Goal: Register for event/course

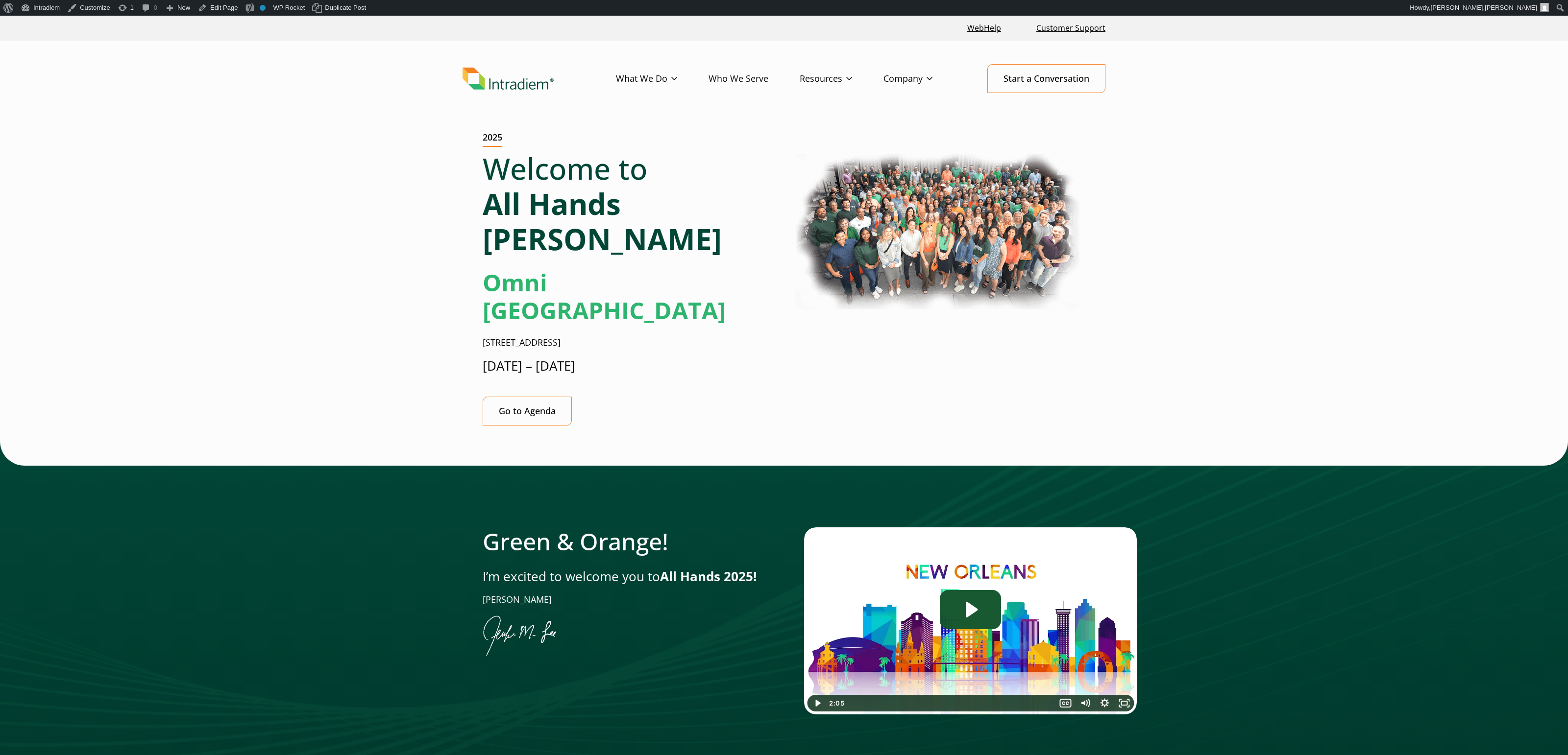
click at [962, 590] on icon "Play Video: Jen-All-Hands_Welcome-Video" at bounding box center [970, 610] width 61 height 39
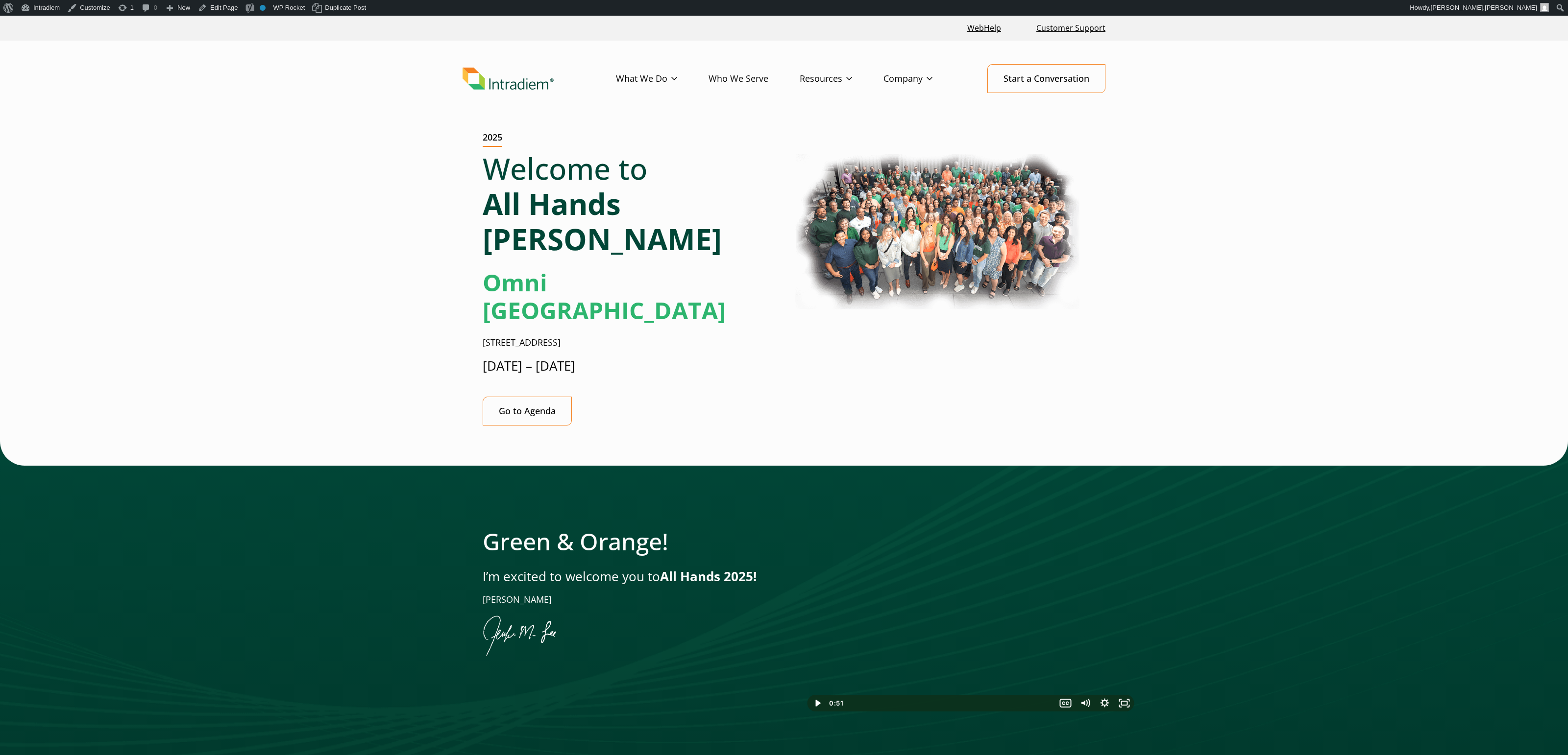
click at [1054, 548] on div at bounding box center [970, 621] width 333 height 187
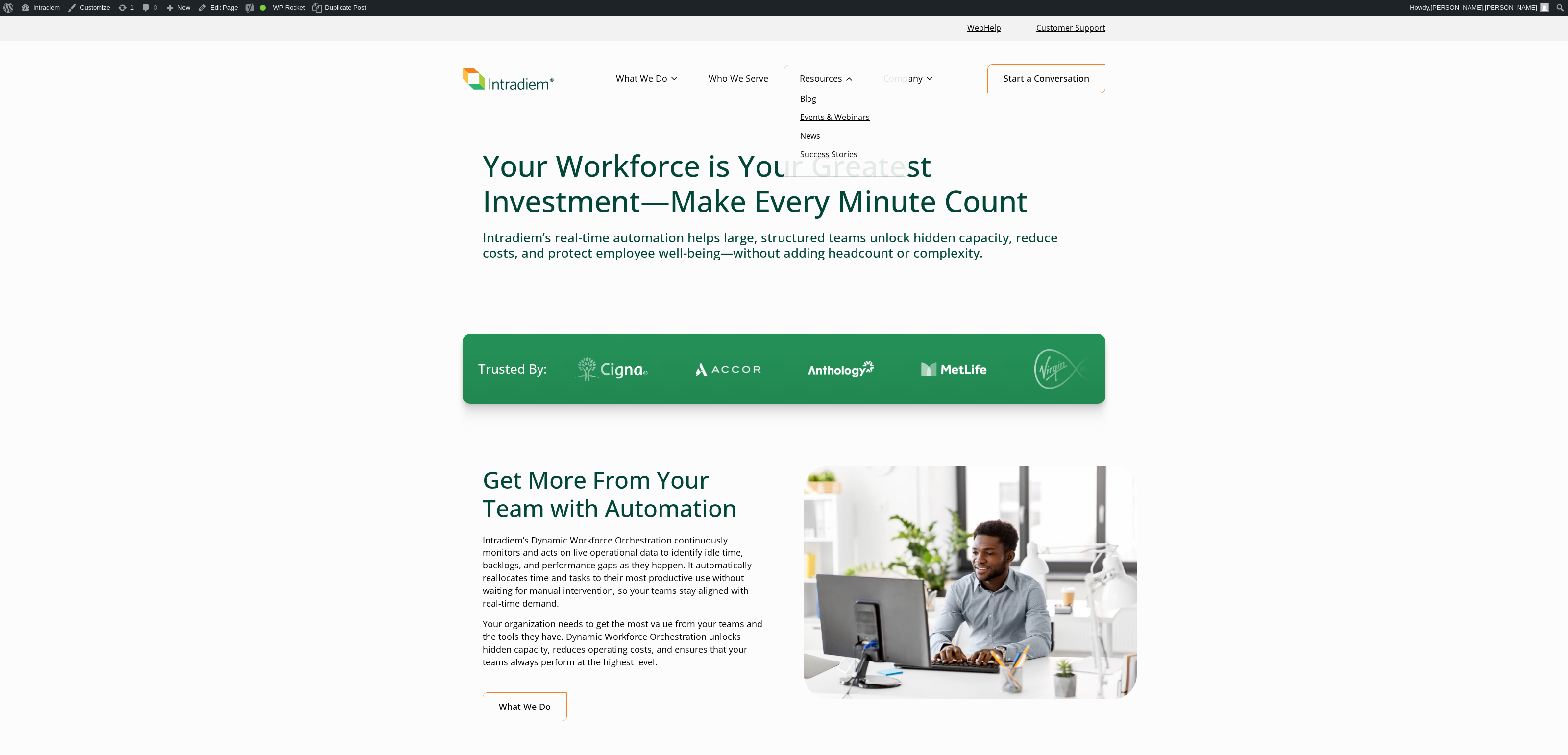
click at [831, 114] on link "Events & Webinars" at bounding box center [835, 117] width 69 height 11
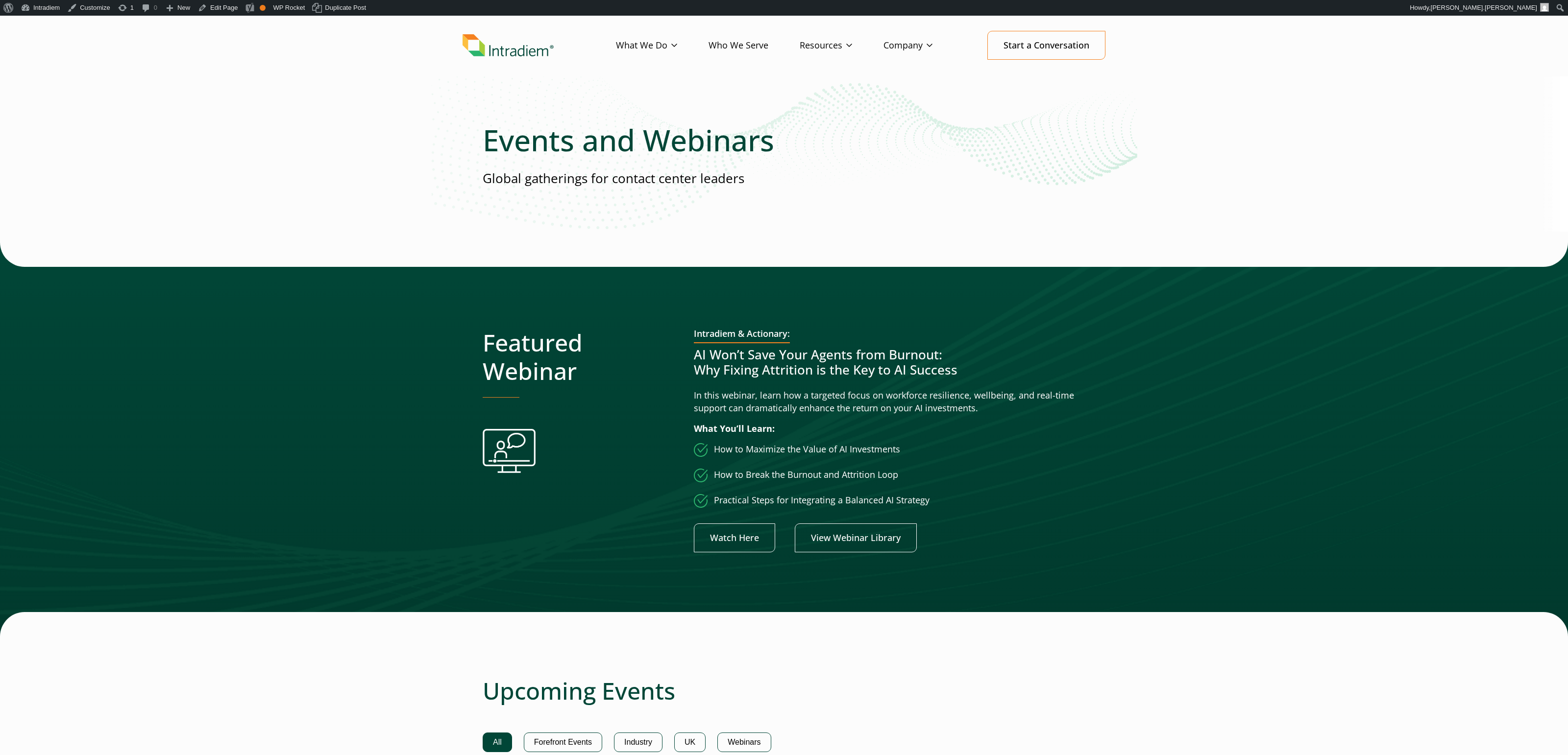
scroll to position [32, 0]
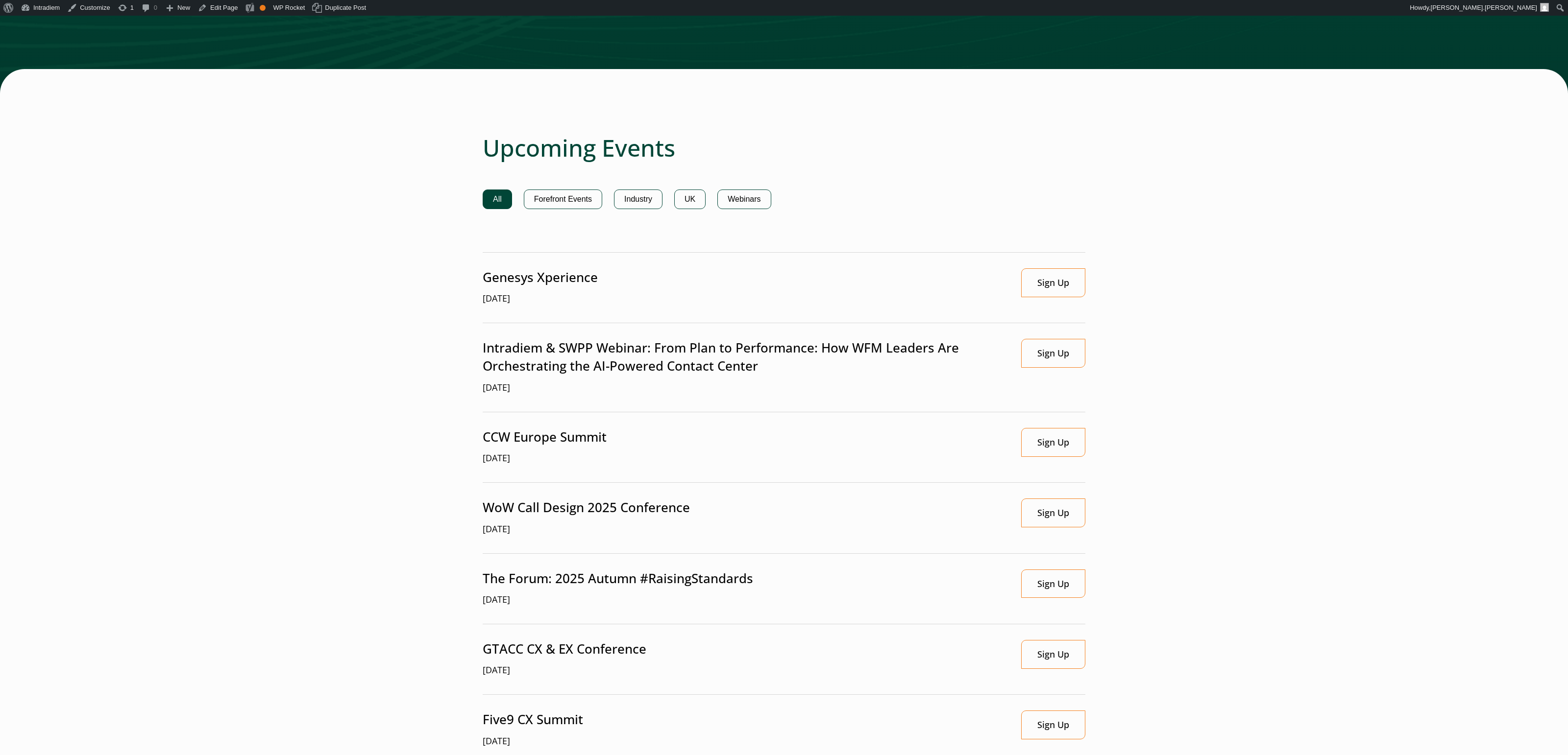
scroll to position [577, 0]
click at [1047, 353] on link "Sign Up" at bounding box center [1053, 352] width 64 height 29
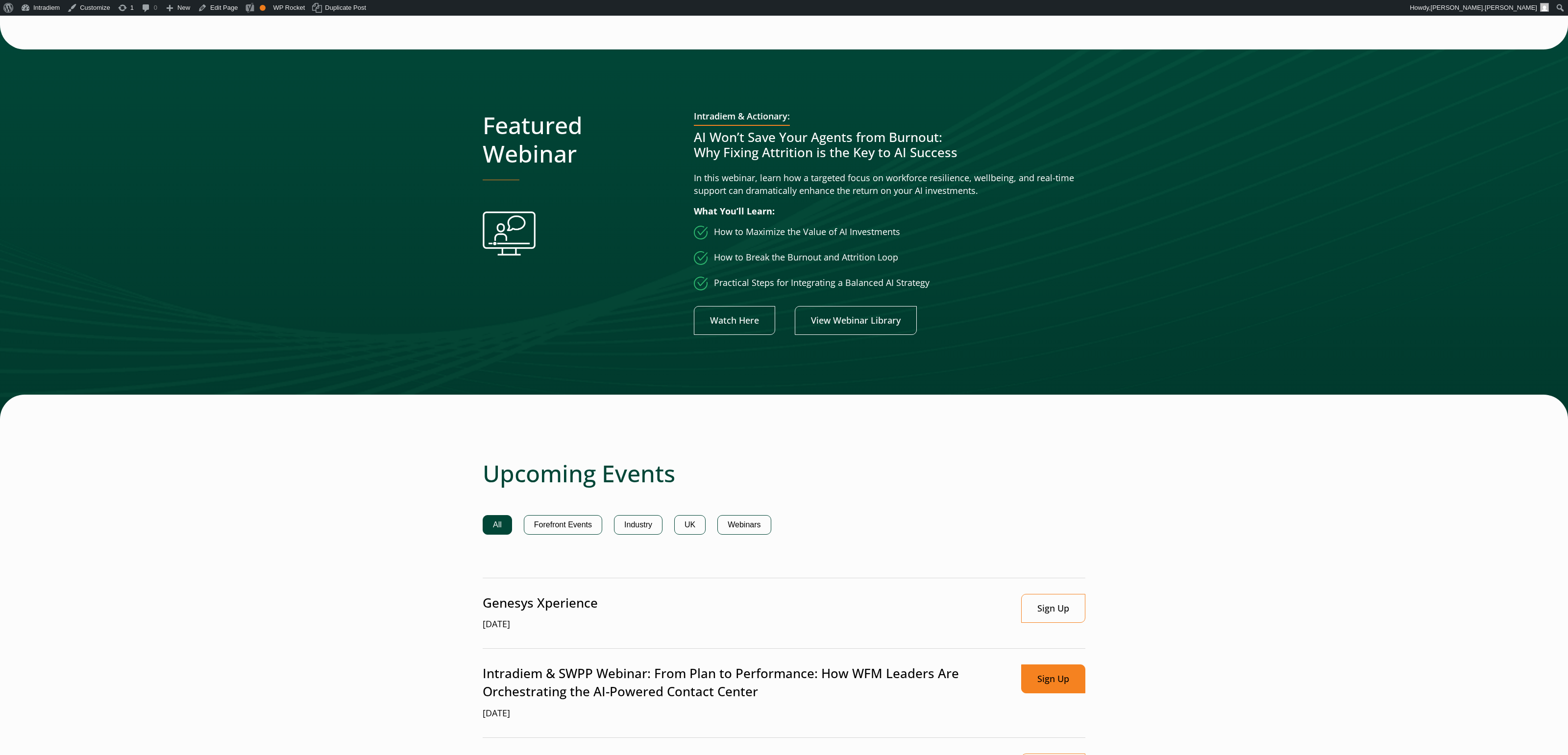
scroll to position [0, 0]
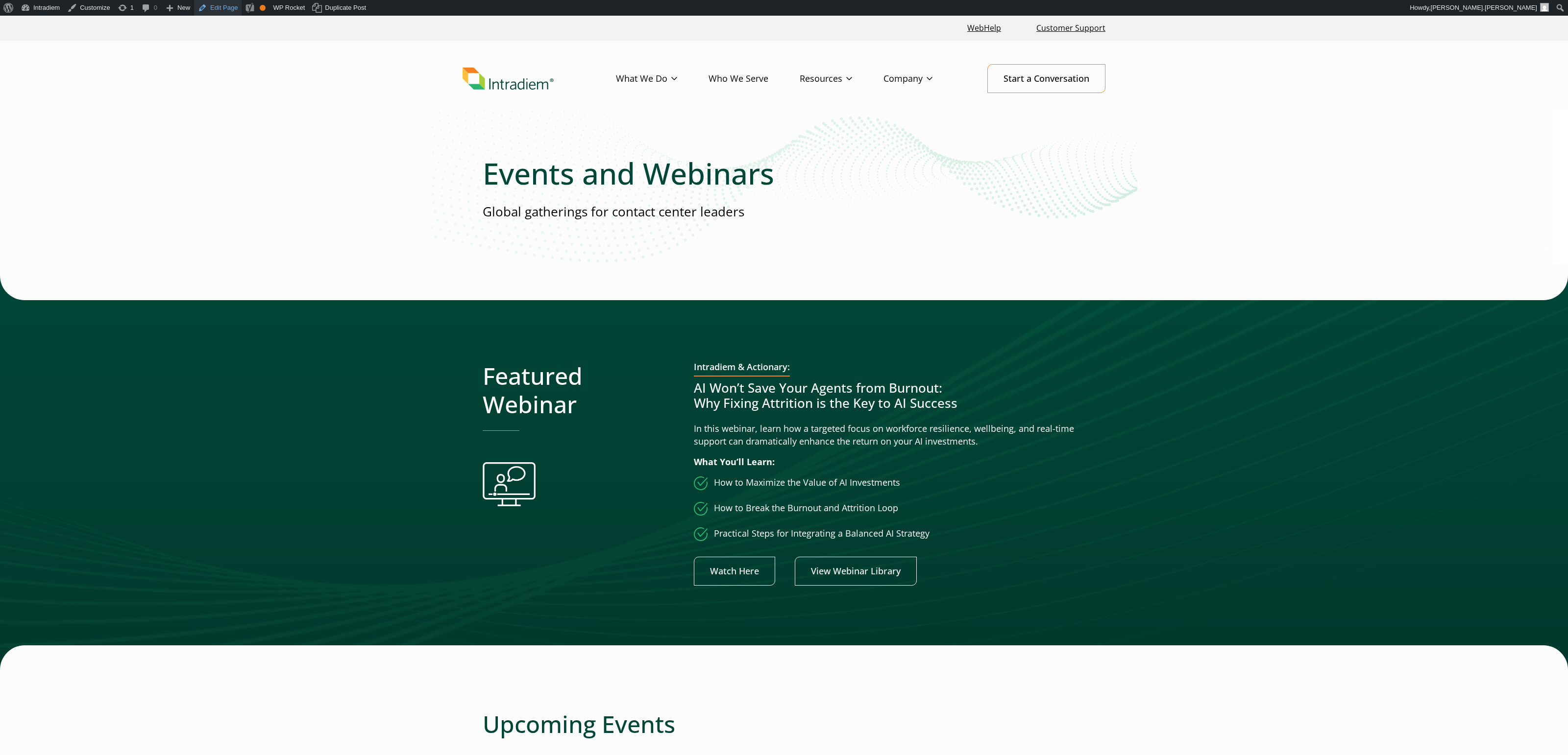
click at [226, 9] on link "Edit Page" at bounding box center [218, 8] width 47 height 16
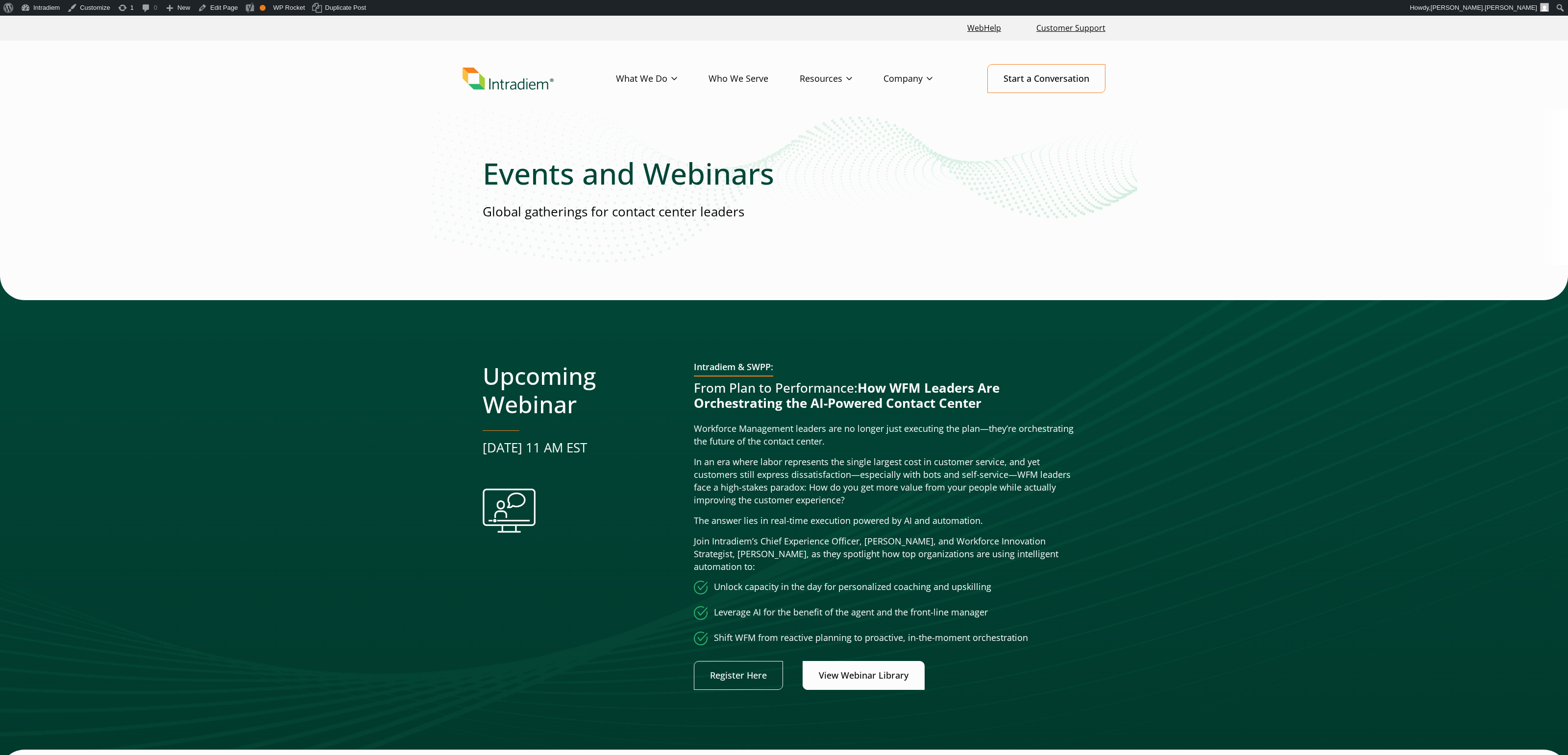
click at [858, 662] on link "View Webinar Library" at bounding box center [864, 675] width 122 height 29
click at [736, 669] on link "Register Here" at bounding box center [738, 675] width 89 height 29
